Goal: Communication & Community: Answer question/provide support

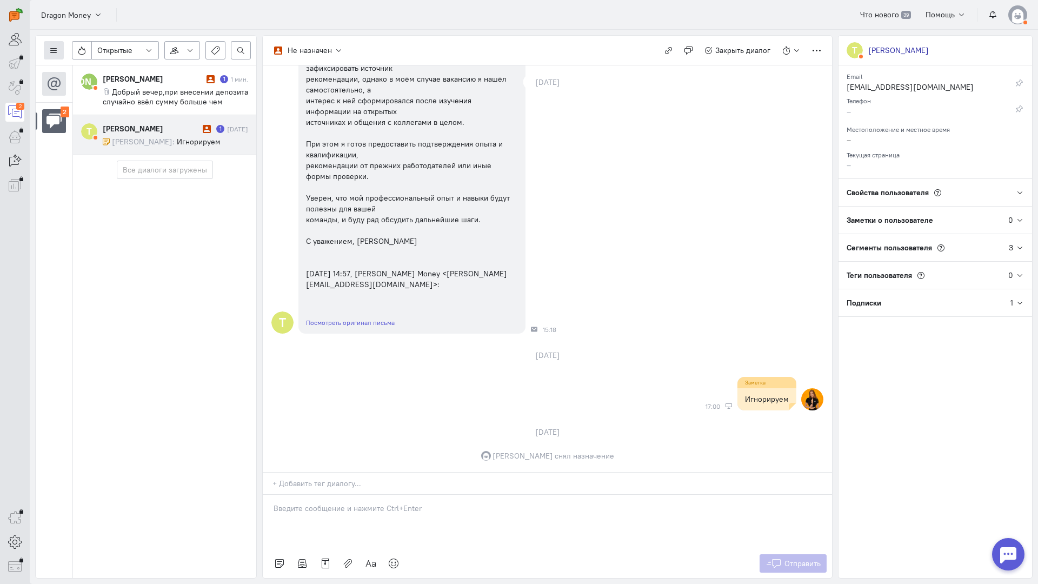
click at [55, 49] on icon at bounding box center [54, 50] width 8 height 8
click at [84, 70] on span "Список пользователей" at bounding box center [105, 72] width 81 height 10
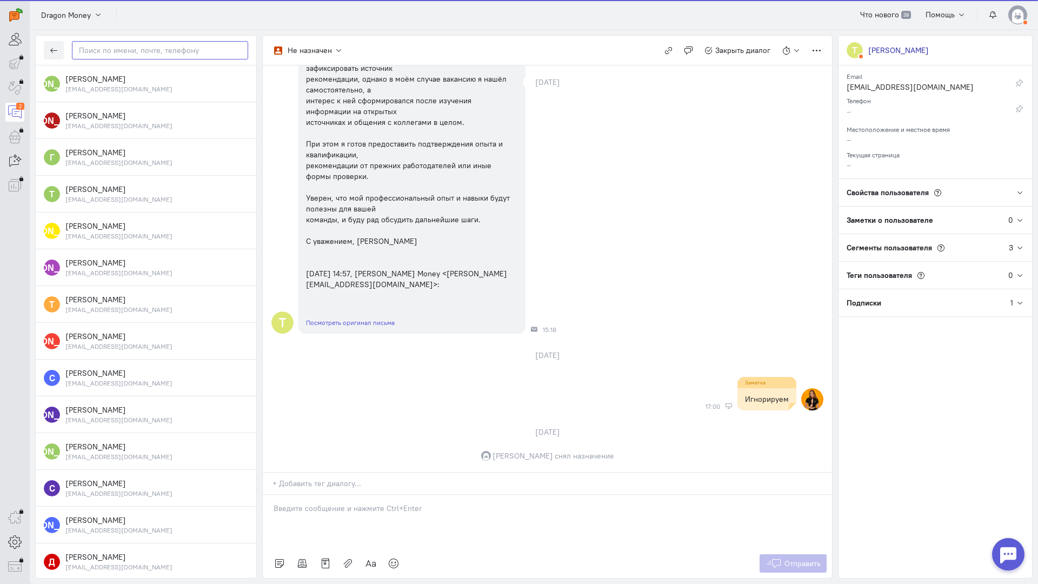
click at [140, 49] on input "text" at bounding box center [160, 50] width 176 height 18
paste input "artschleht@gmai"
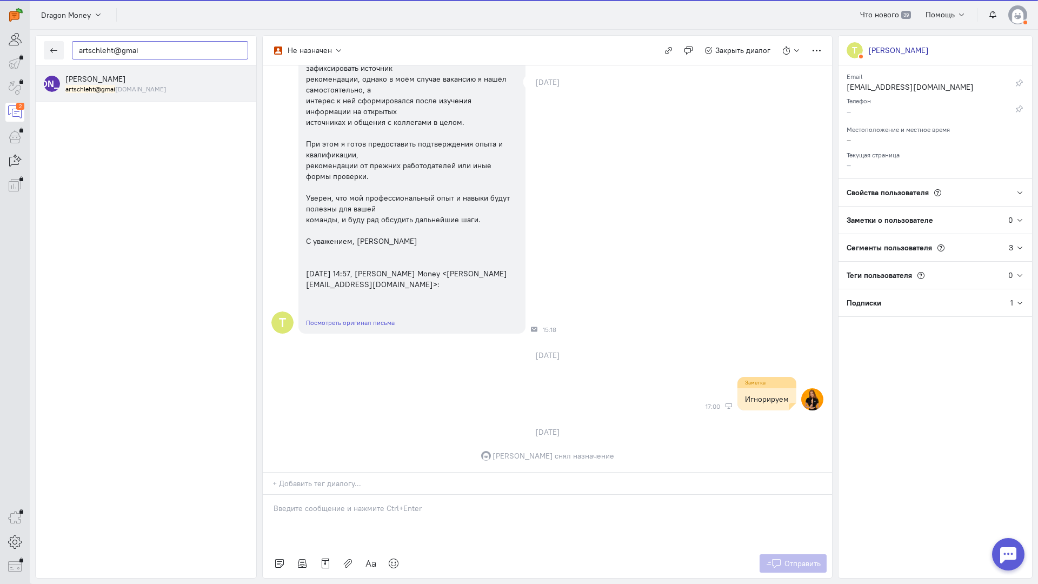
type input "artschleht@gmai"
click at [140, 85] on div "artschleht@gmai [DOMAIN_NAME]" at bounding box center [156, 88] width 183 height 9
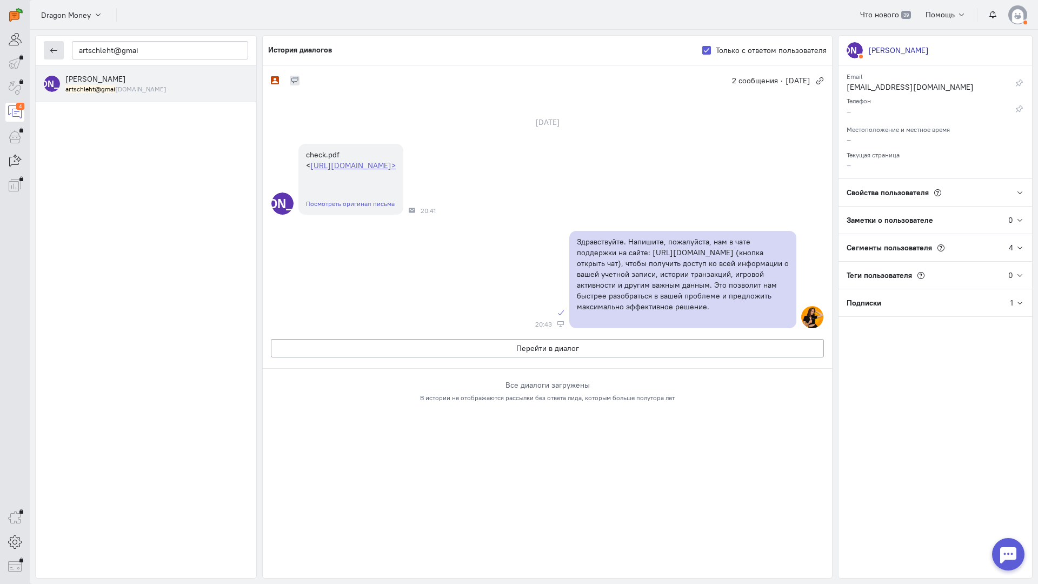
click at [56, 50] on icon "button" at bounding box center [54, 50] width 8 height 8
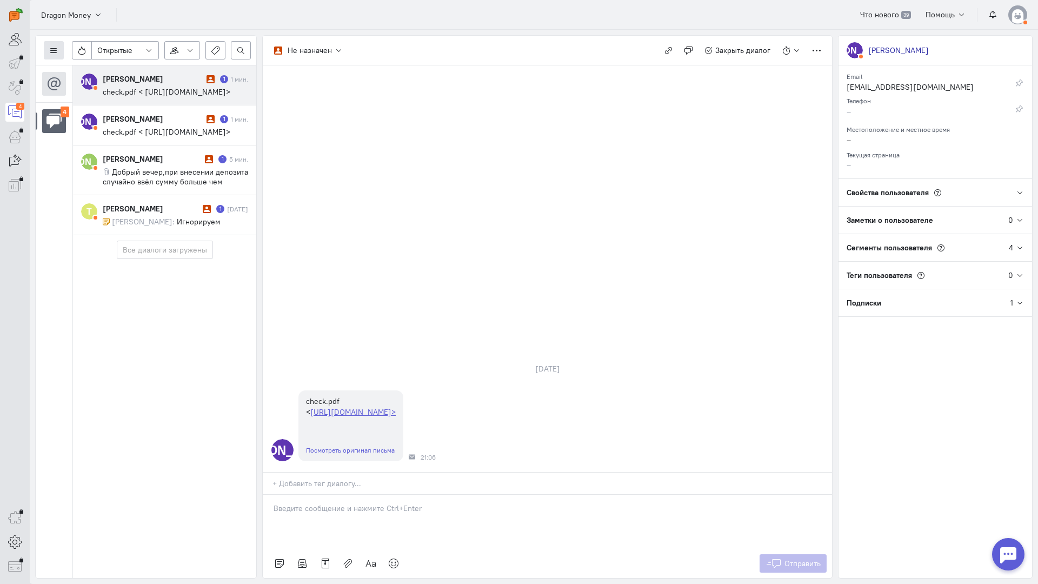
click at [50, 47] on icon at bounding box center [54, 50] width 8 height 8
click at [118, 68] on span "Список пользователей" at bounding box center [105, 72] width 81 height 10
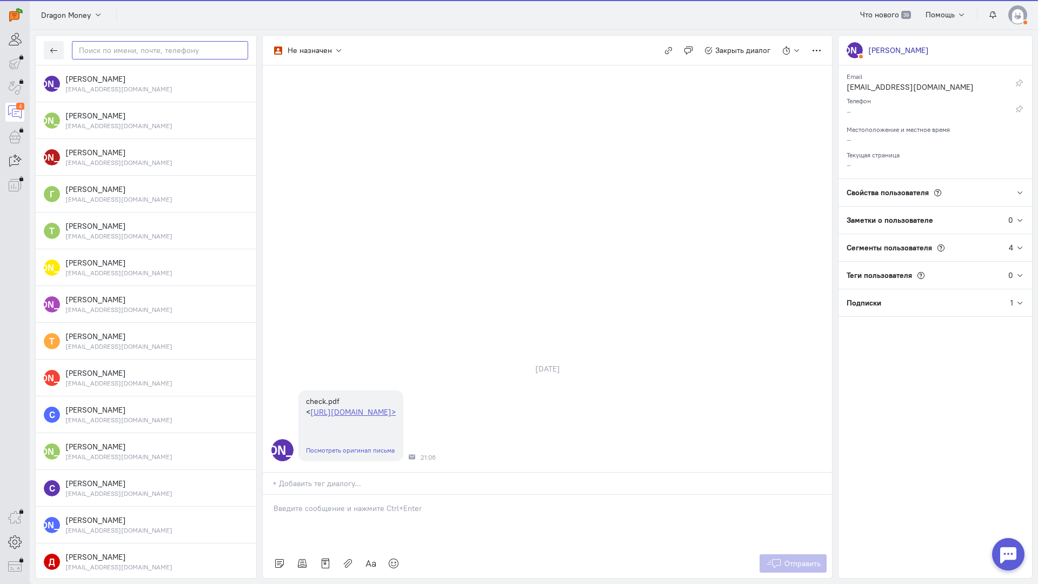
click at [150, 55] on input "text" at bounding box center [160, 50] width 176 height 18
paste input "artschleht@gmai"
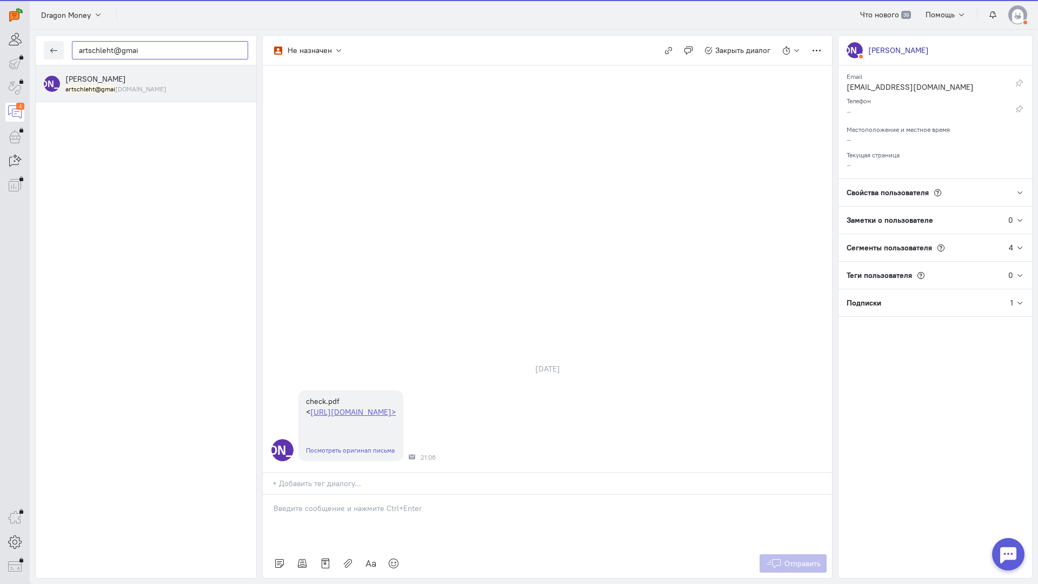
type input "artschleht@gmai"
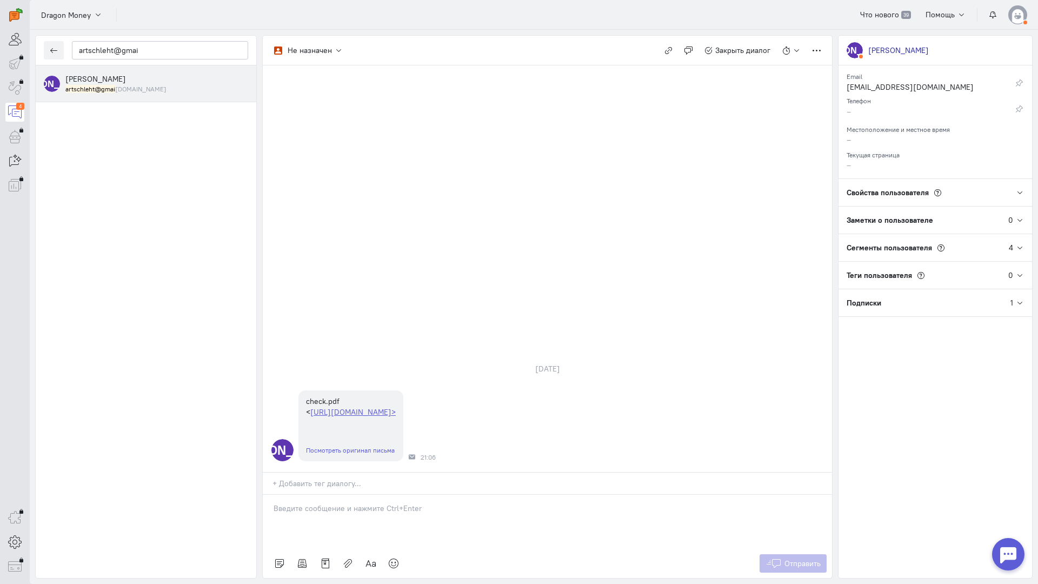
click at [130, 85] on small "artschleht@gmai [DOMAIN_NAME]" at bounding box center [115, 88] width 101 height 9
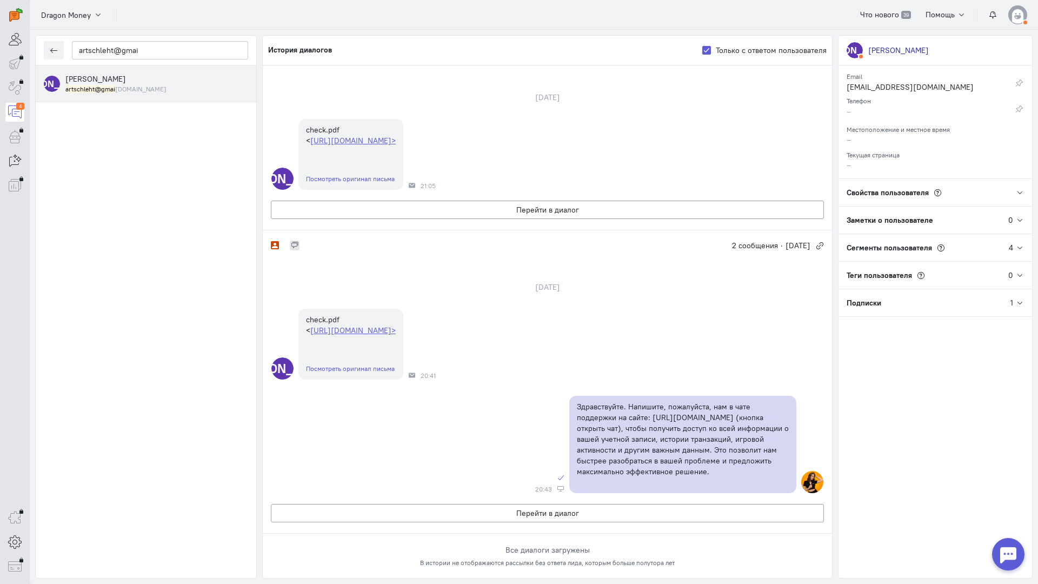
scroll to position [205, 0]
